Goal: Task Accomplishment & Management: Manage account settings

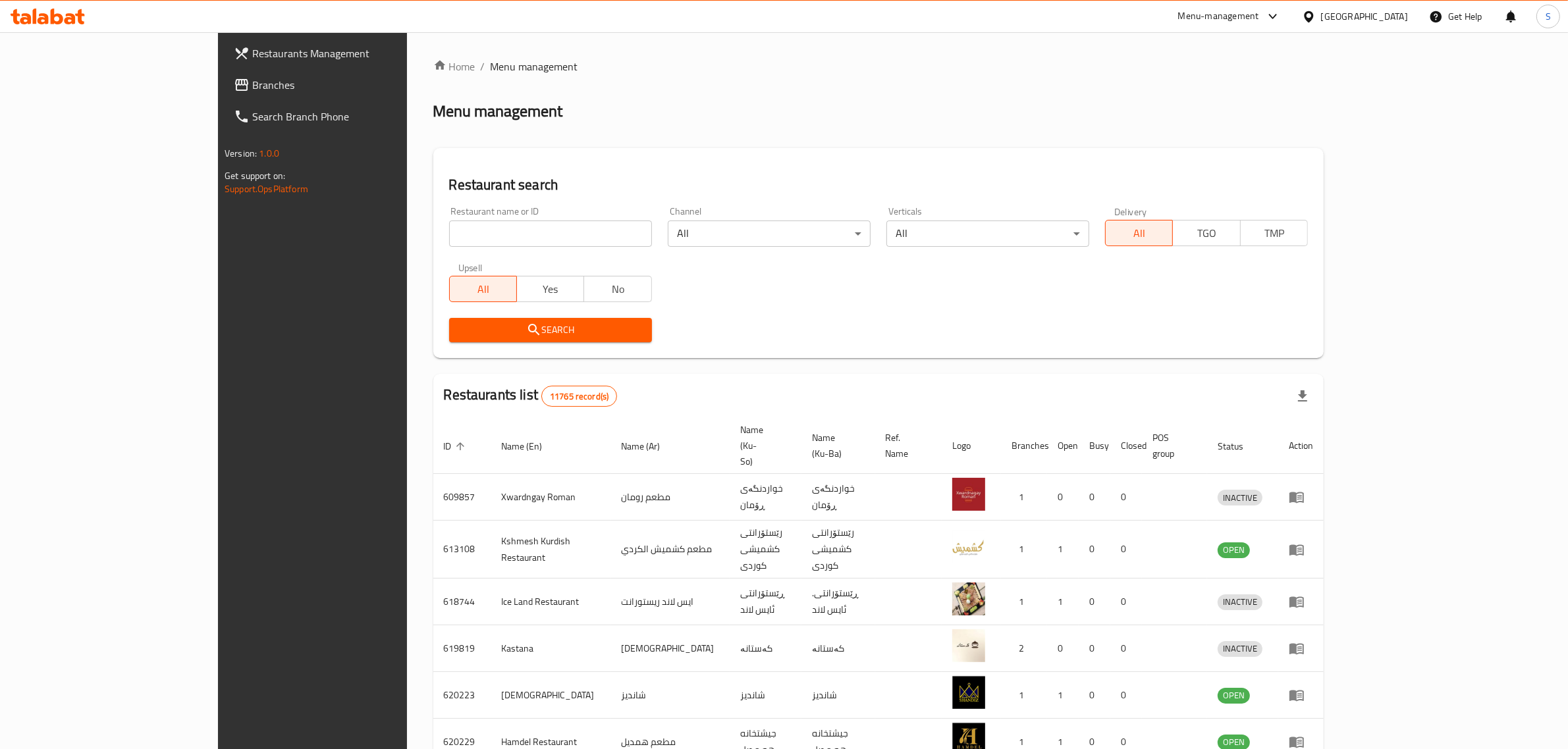
click at [542, 216] on div "Restaurant name or ID Restaurant name or ID" at bounding box center [551, 227] width 203 height 40
click at [534, 224] on input "search" at bounding box center [551, 233] width 203 height 26
paste input "646121"
type input "646121"
click at [460, 336] on span "Search" at bounding box center [550, 330] width 182 height 17
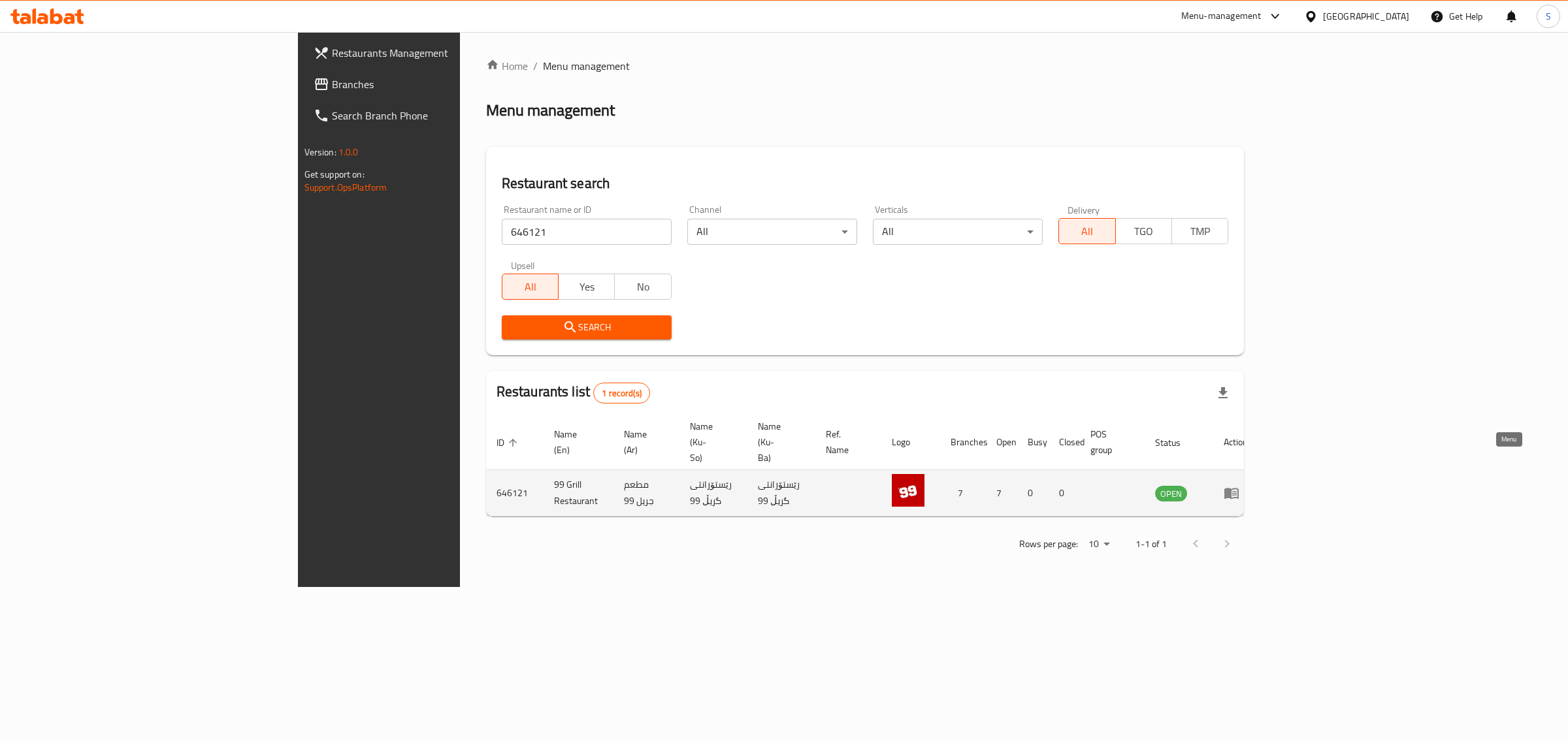
click at [1238, 489] on icon "enhanced table" at bounding box center [1231, 494] width 14 height 11
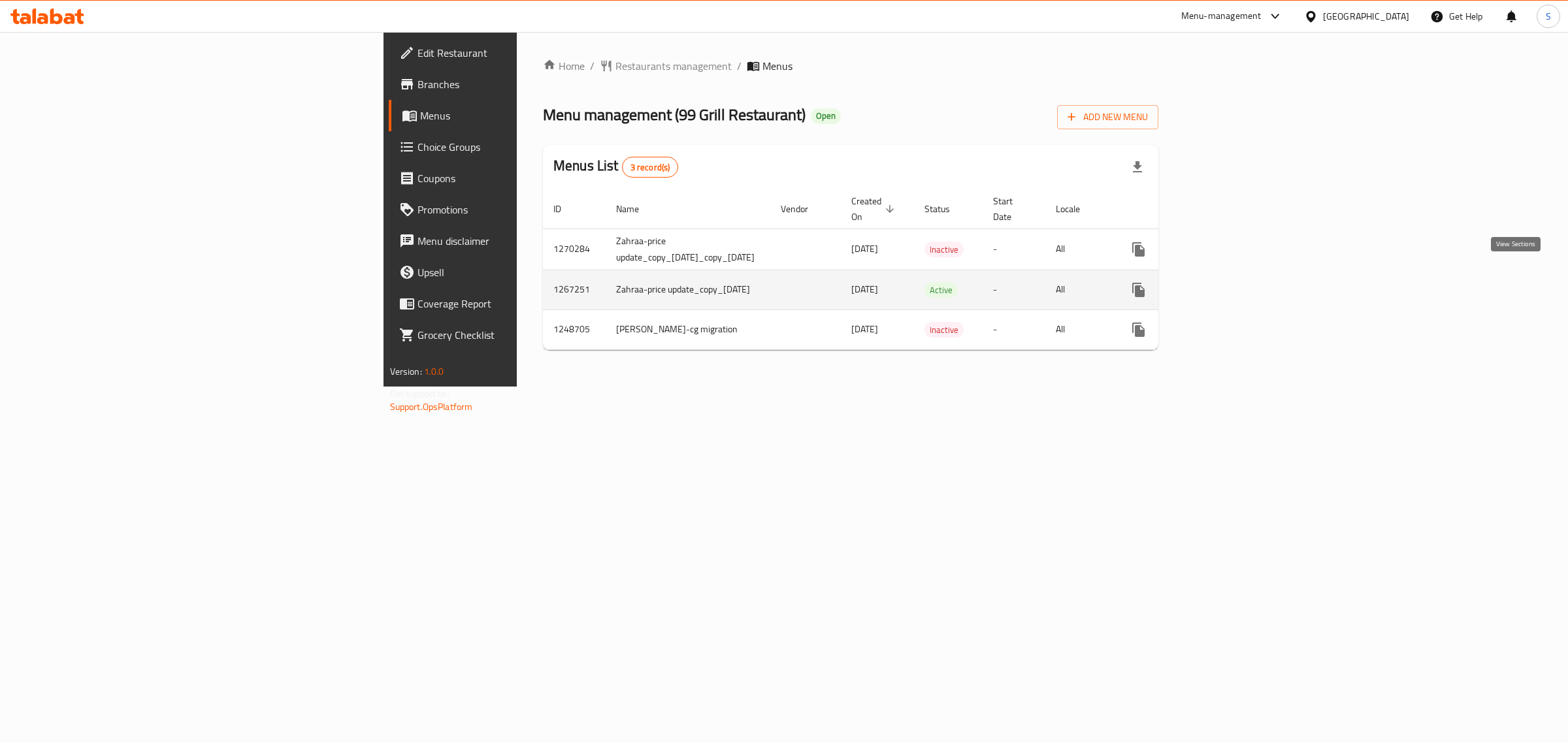
click at [1249, 282] on link "enhanced table" at bounding box center [1233, 290] width 31 height 31
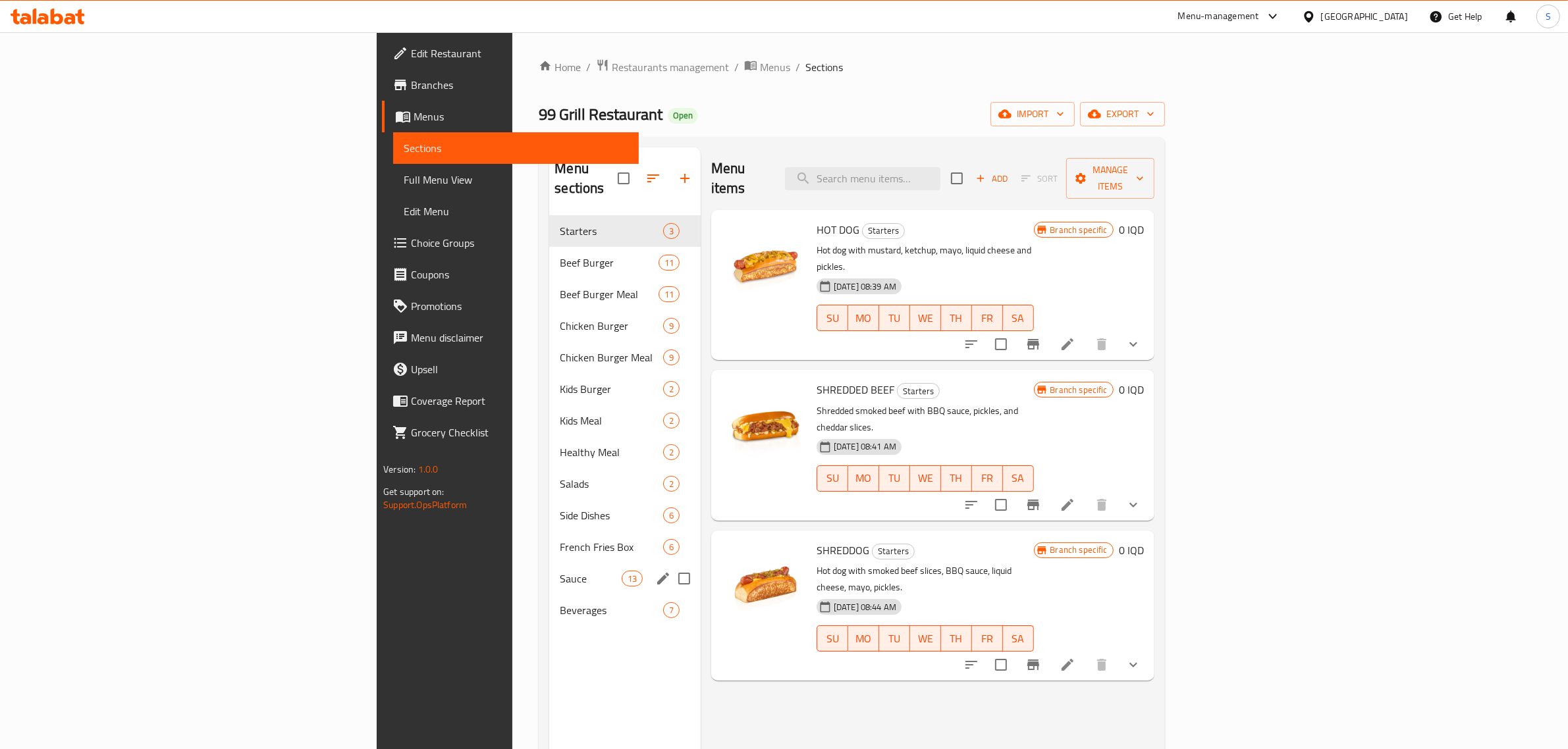
click at [549, 563] on div "Sauce 13" at bounding box center [625, 578] width 151 height 31
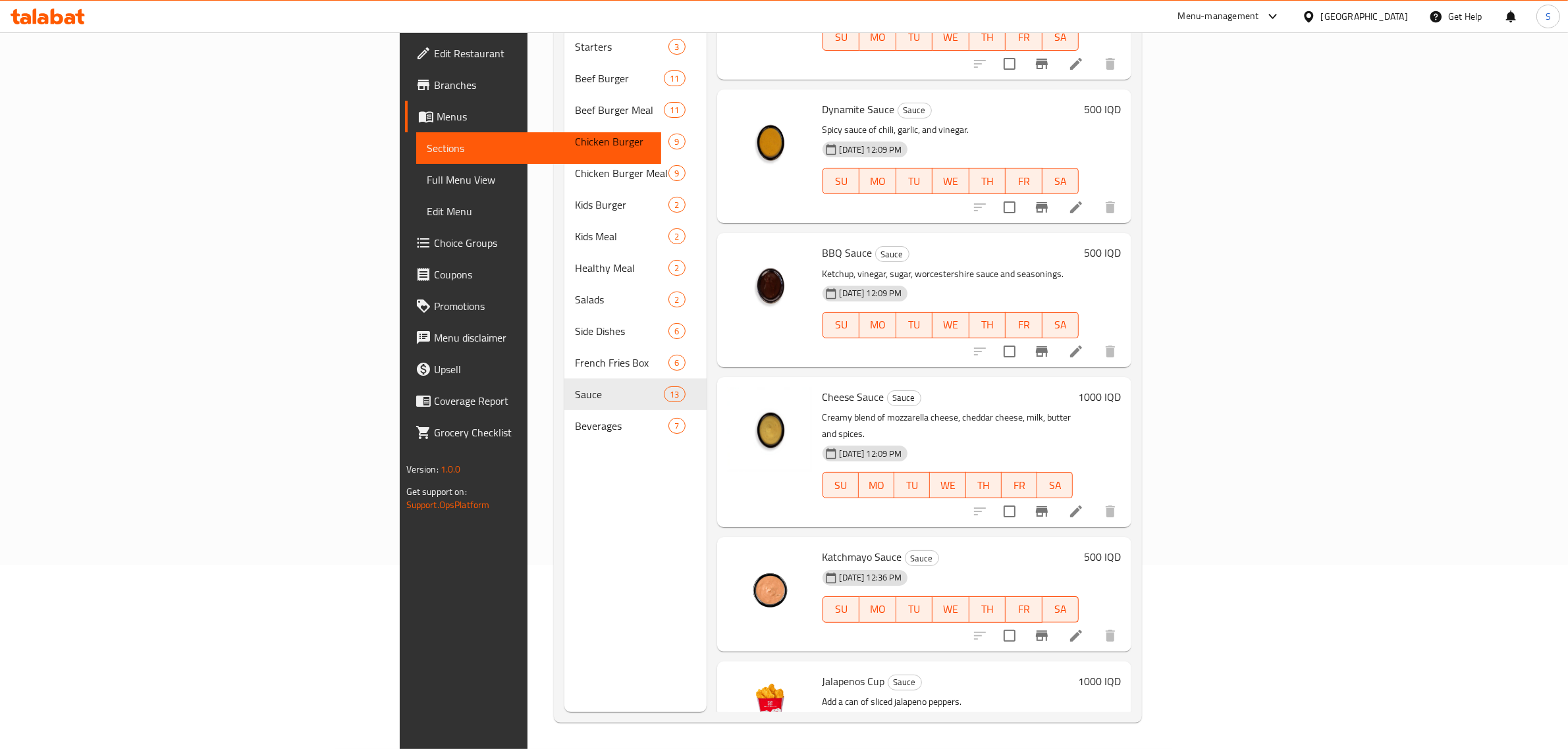
scroll to position [1112, 0]
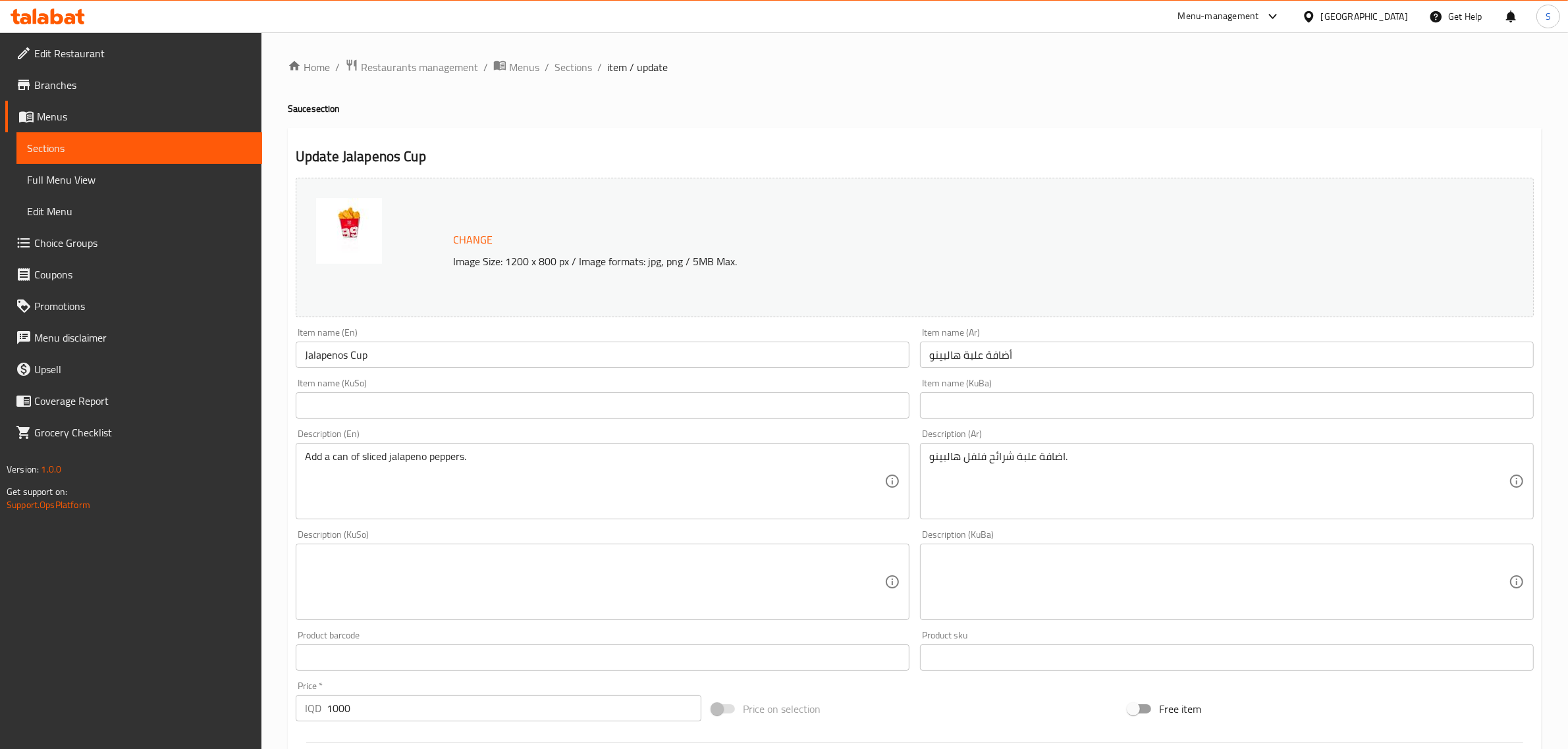
scroll to position [349, 0]
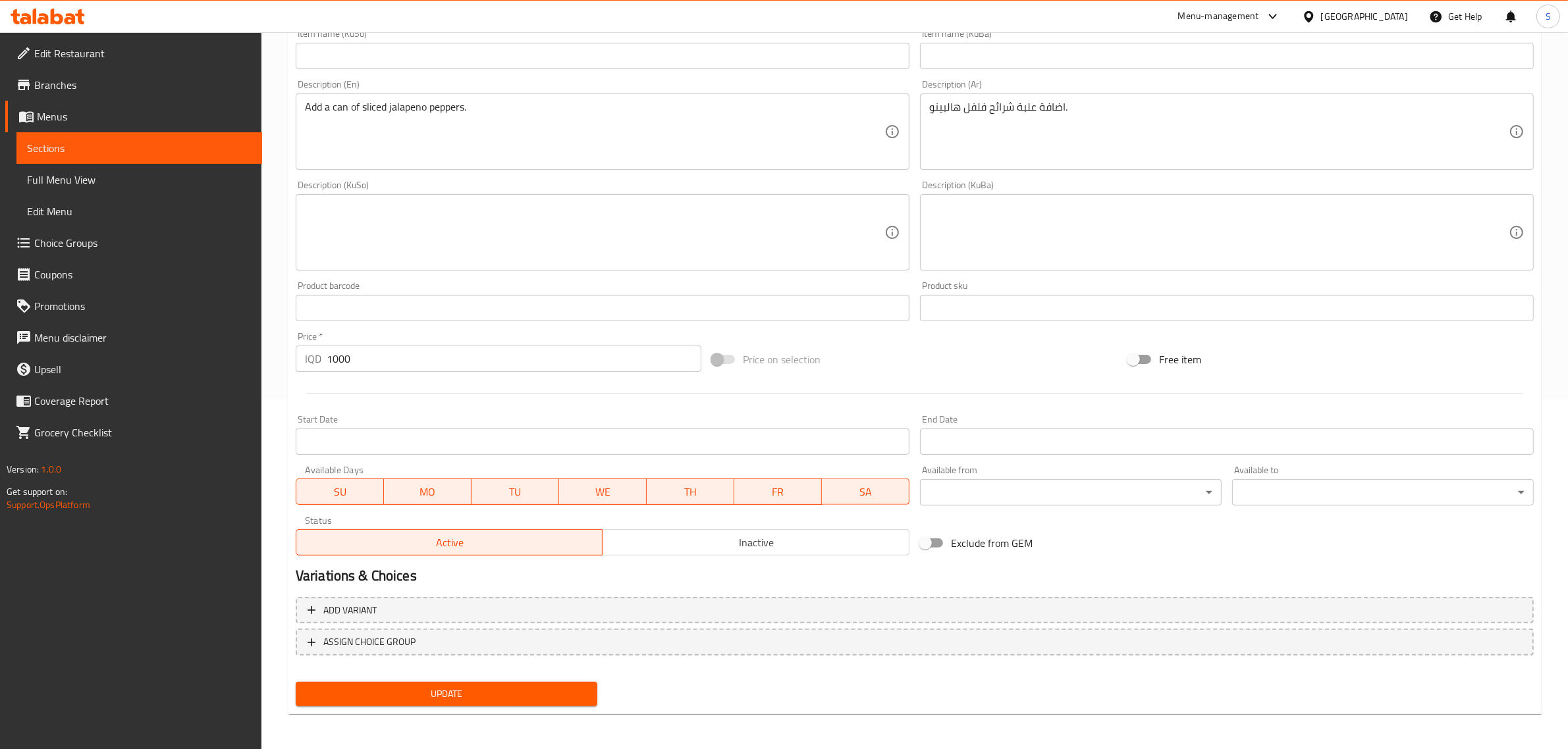
click at [341, 363] on input "1000" at bounding box center [514, 358] width 375 height 26
type input "500"
click at [485, 677] on div "Update" at bounding box center [446, 694] width 312 height 35
click at [494, 690] on span "Update" at bounding box center [446, 694] width 280 height 17
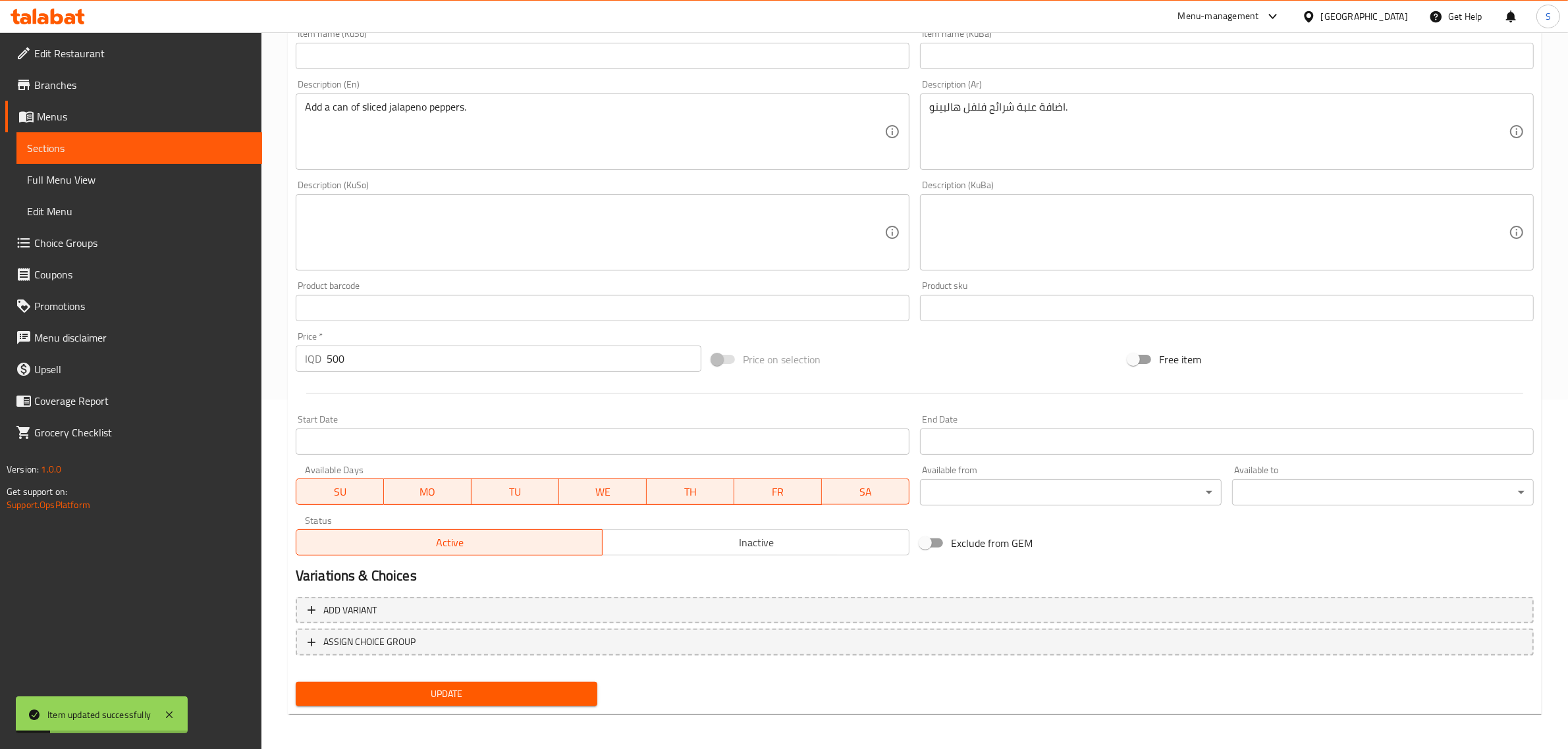
scroll to position [0, 0]
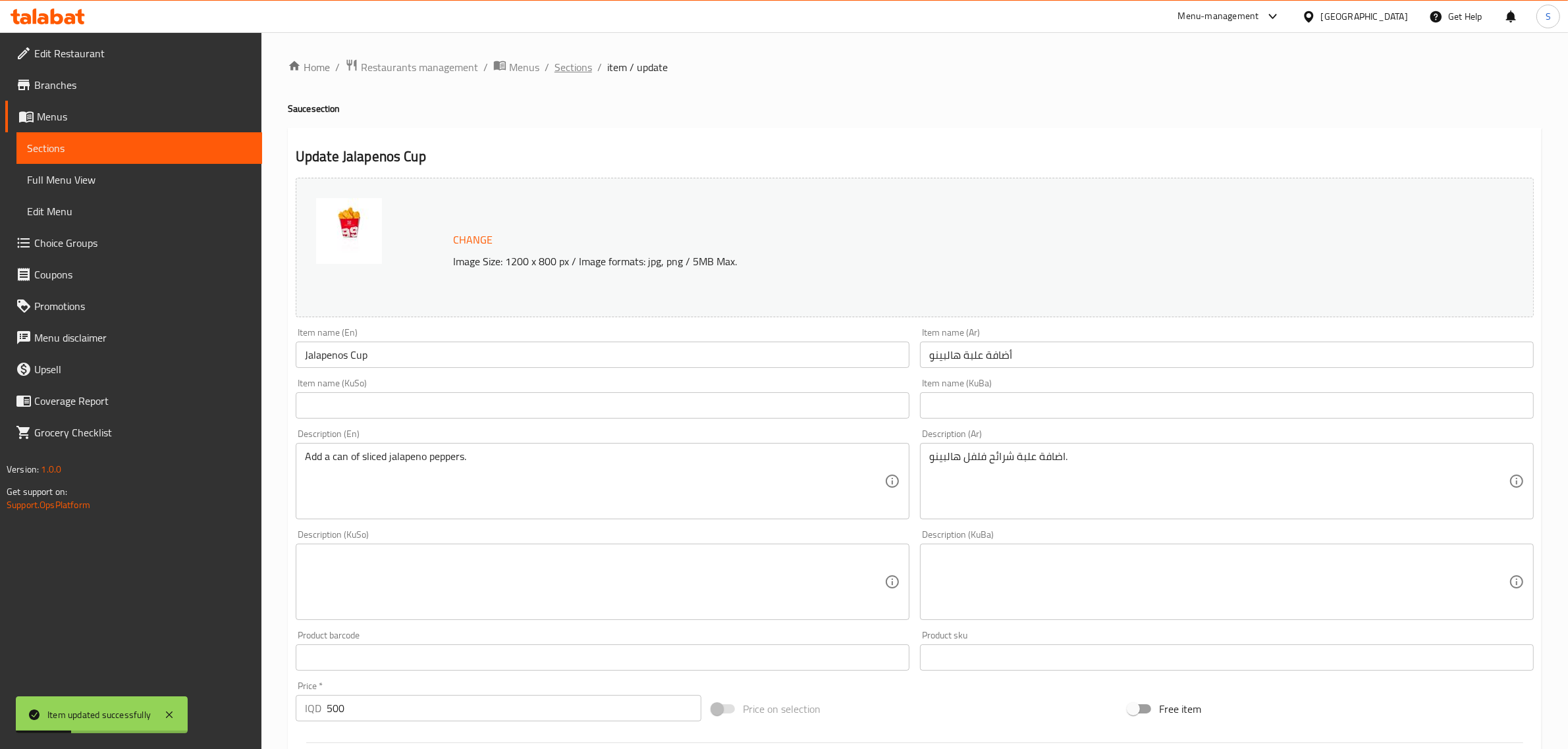
click at [574, 66] on span "Sections" at bounding box center [573, 67] width 38 height 16
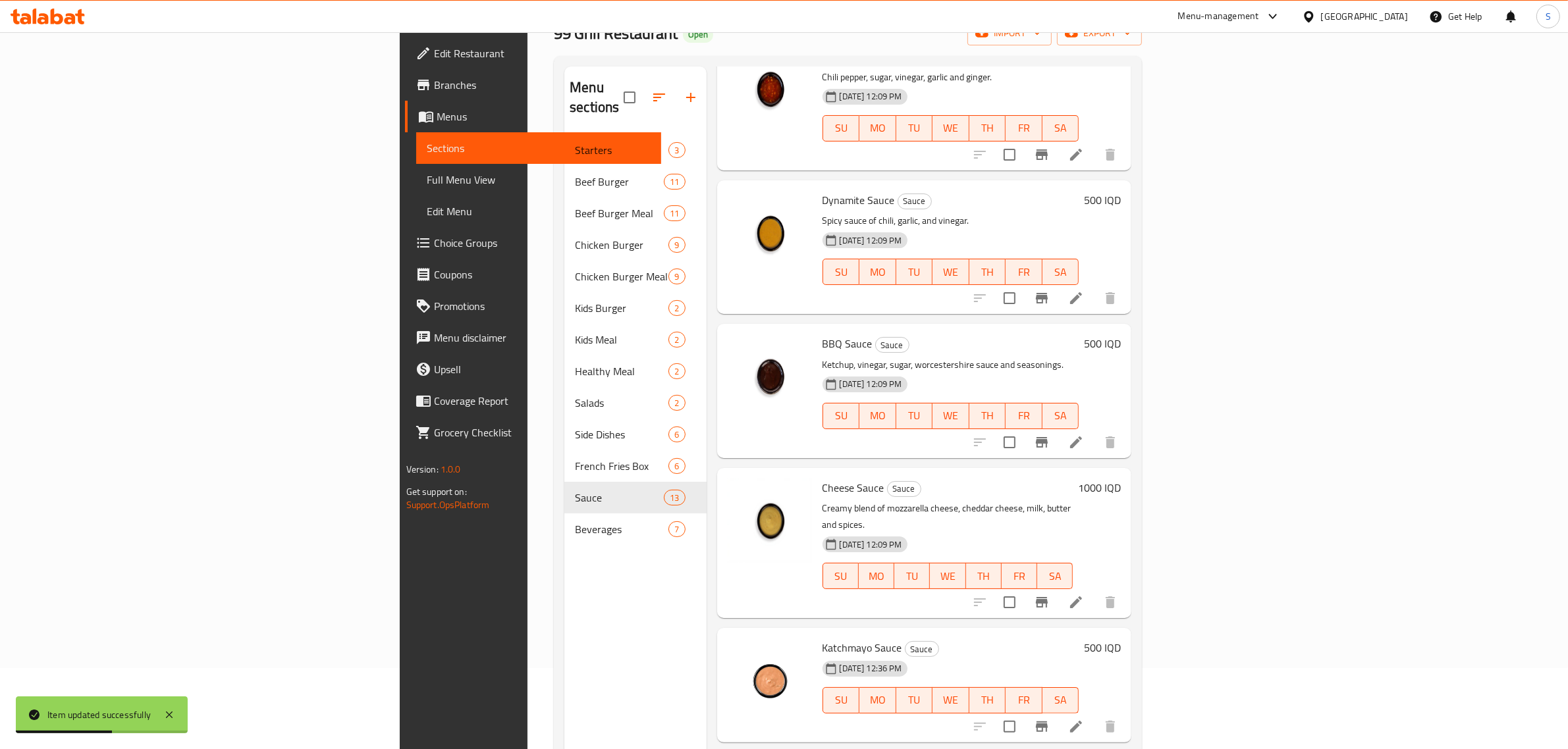
scroll to position [185, 0]
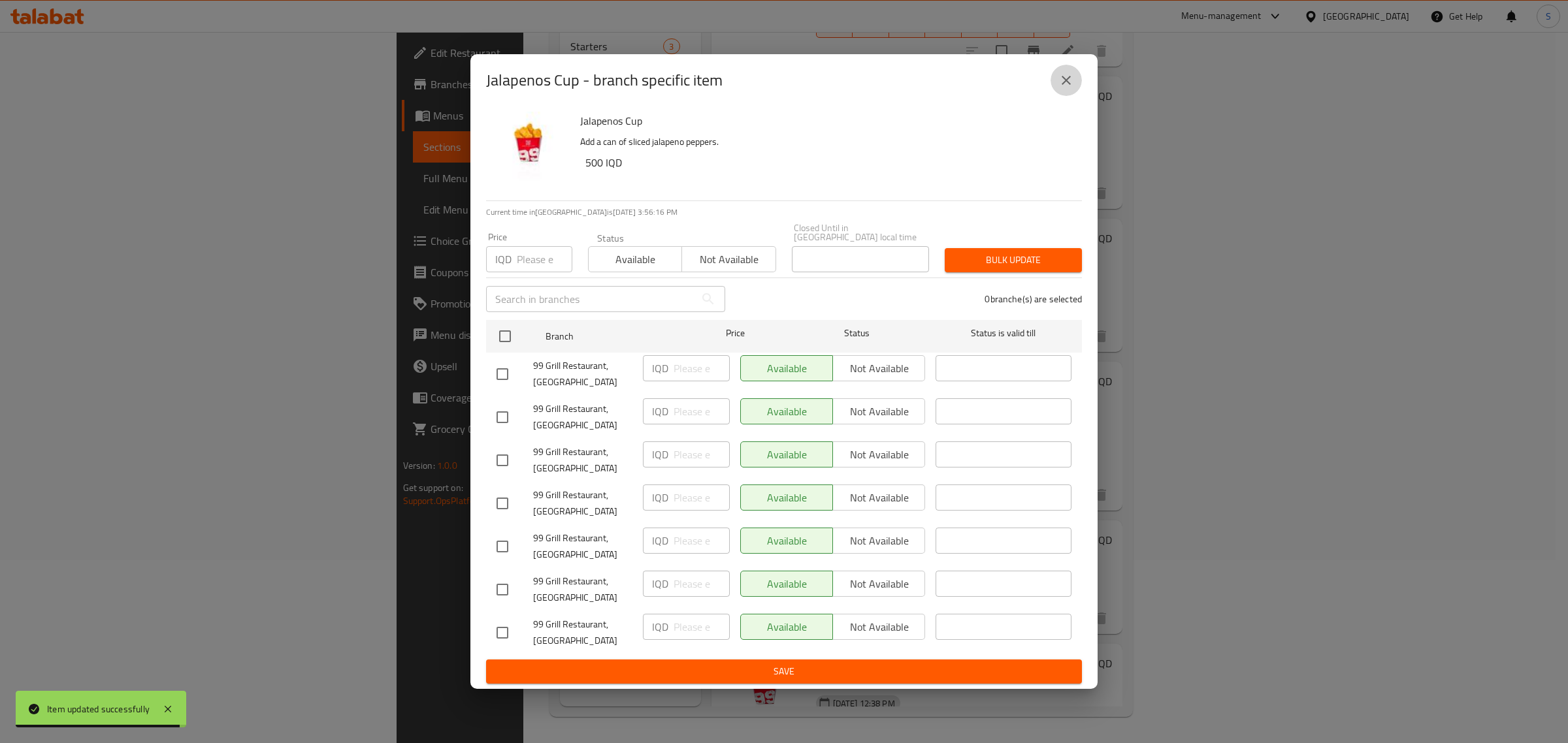
click at [1064, 82] on icon "close" at bounding box center [1066, 80] width 9 height 9
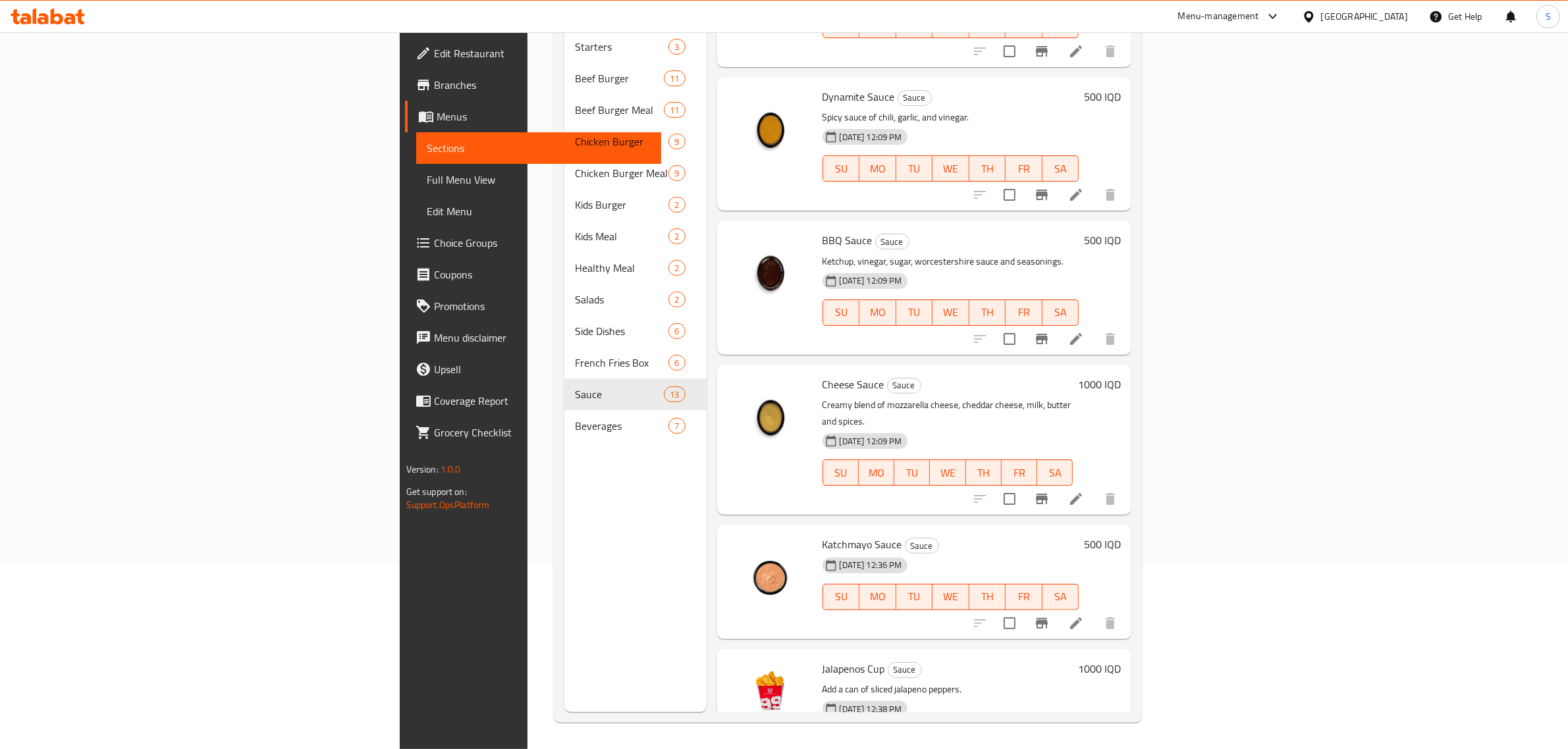
click at [1121, 659] on h6 "1000 IQD" at bounding box center [1099, 668] width 43 height 18
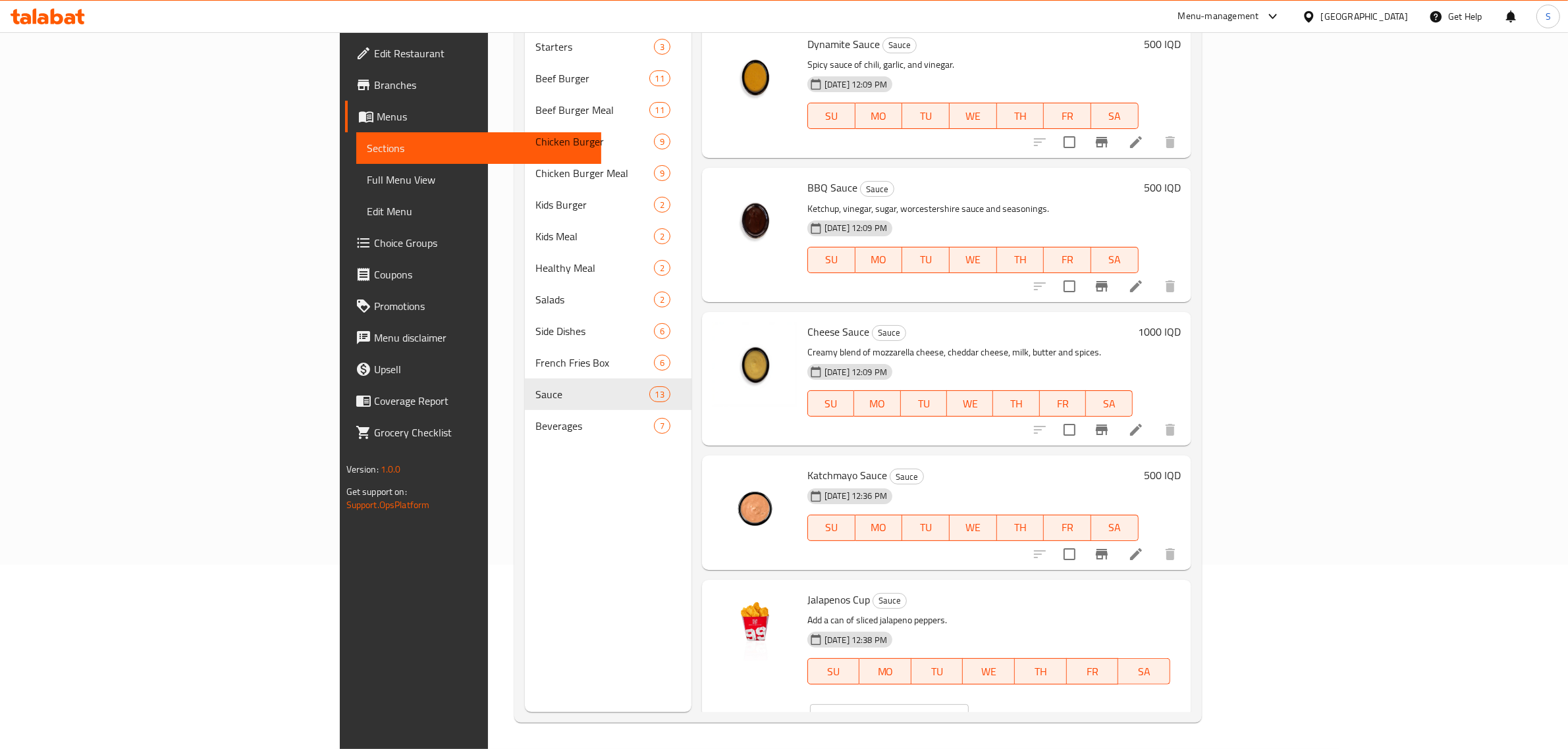
click at [969, 704] on input "1000" at bounding box center [904, 717] width 128 height 26
type input "500"
click at [1022, 710] on icon "ok" at bounding box center [1015, 717] width 13 height 13
